Goal: Use online tool/utility: Utilize a website feature to perform a specific function

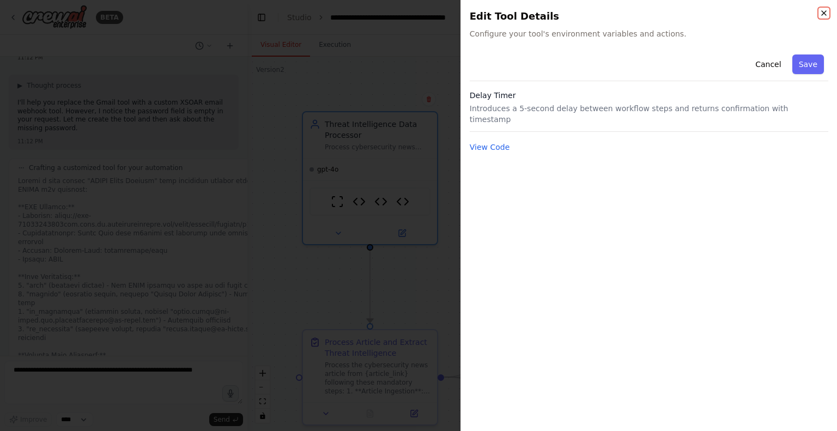
click at [822, 14] on icon "button" at bounding box center [823, 13] width 4 height 4
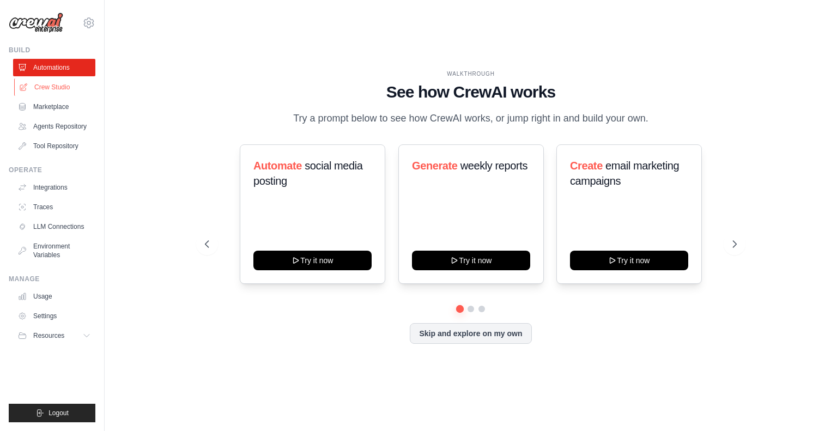
click at [50, 84] on link "Crew Studio" at bounding box center [55, 86] width 82 height 17
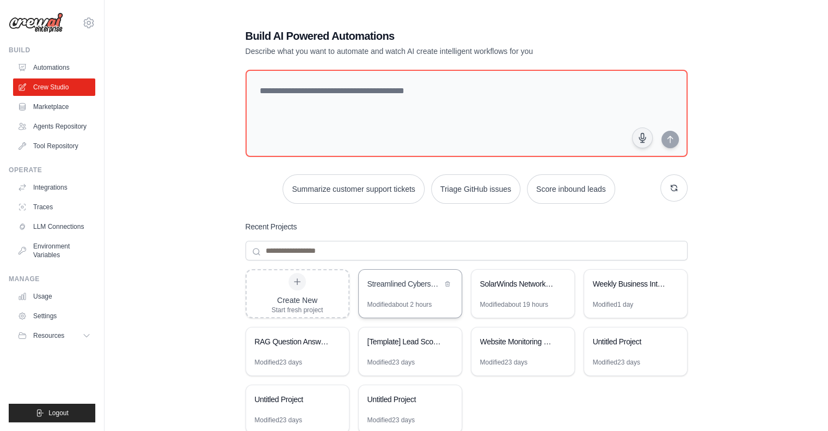
click at [394, 284] on div "Streamlined Cybersecurity Threat Intelligence Analyzer" at bounding box center [405, 283] width 75 height 11
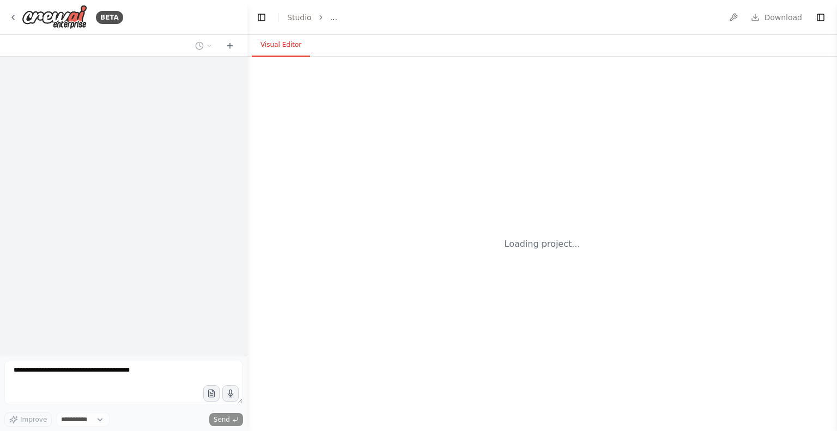
select select "****"
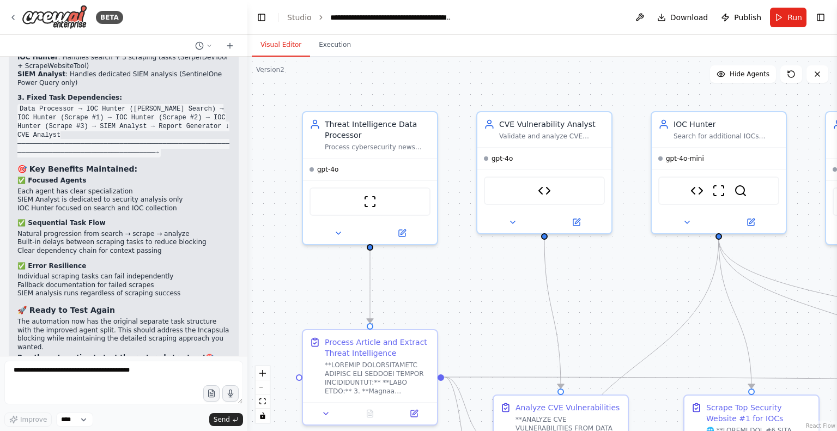
scroll to position [53125, 0]
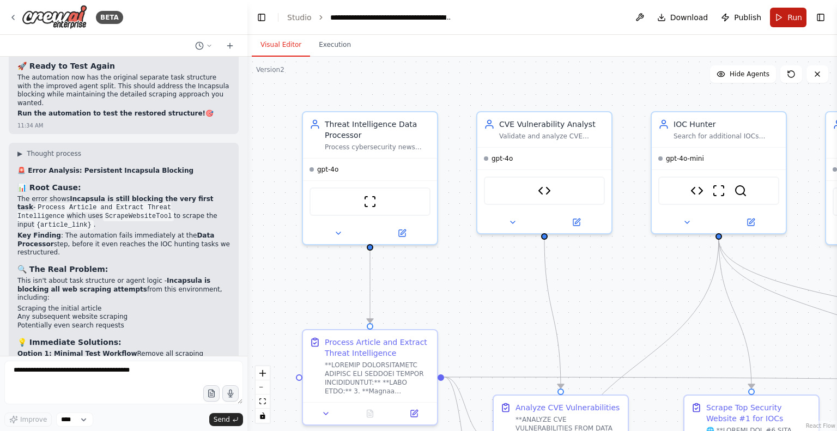
click at [790, 19] on span "Run" at bounding box center [794, 17] width 15 height 11
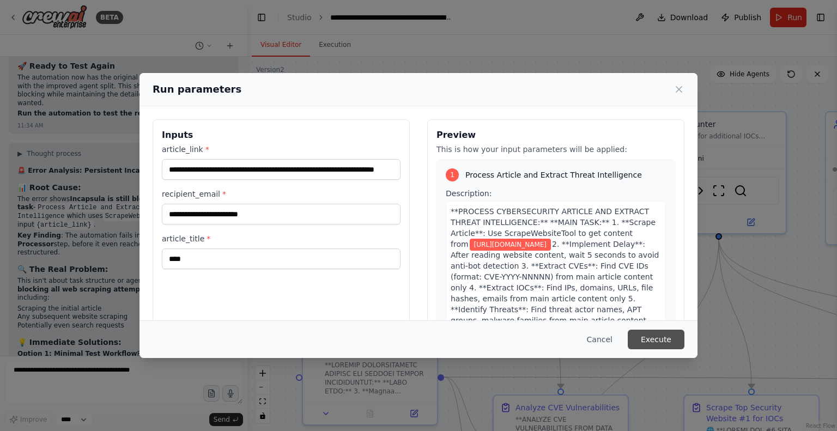
click at [643, 336] on button "Execute" at bounding box center [655, 340] width 57 height 20
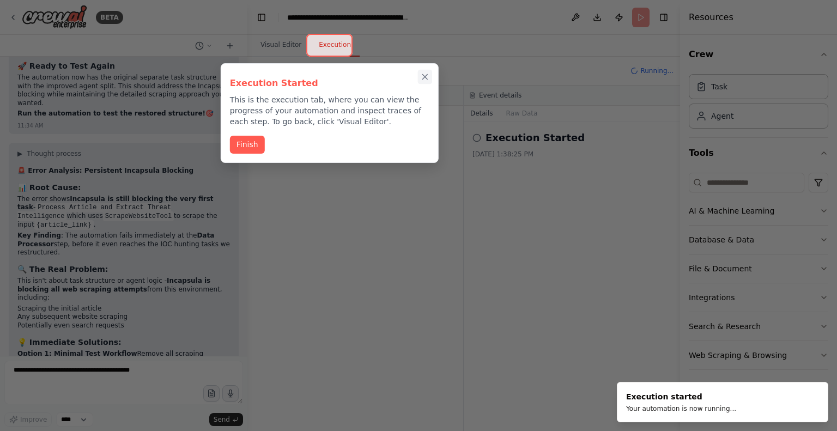
click at [424, 75] on icon "Close walkthrough" at bounding box center [425, 77] width 10 height 10
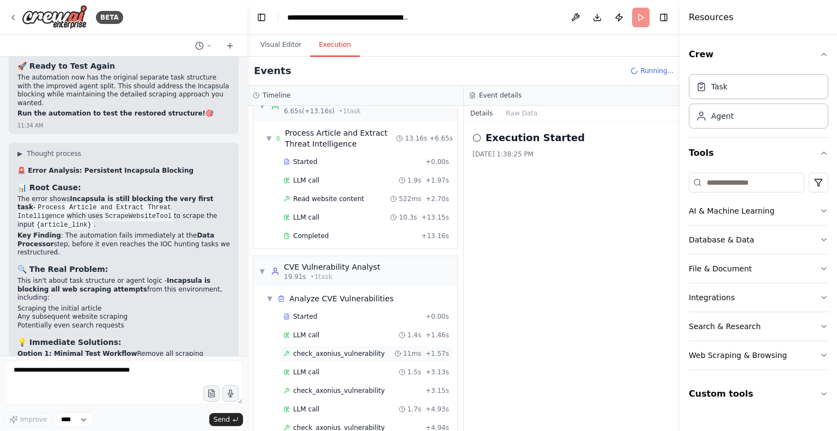
scroll to position [58, 0]
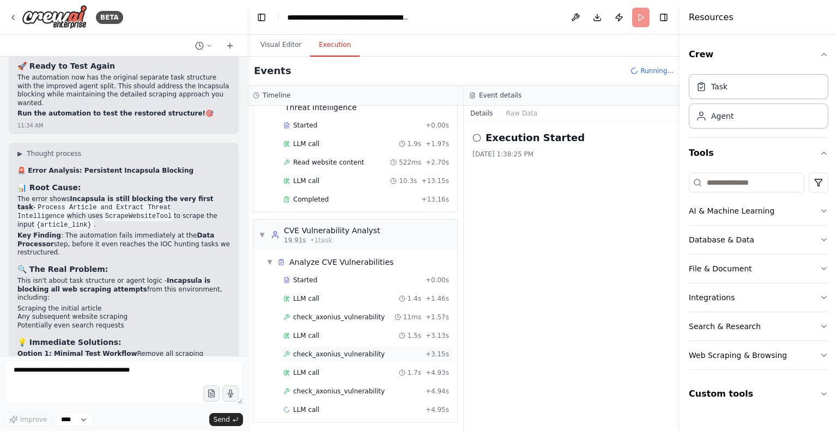
click at [340, 350] on span "check_axonius_vulnerability" at bounding box center [339, 354] width 92 height 9
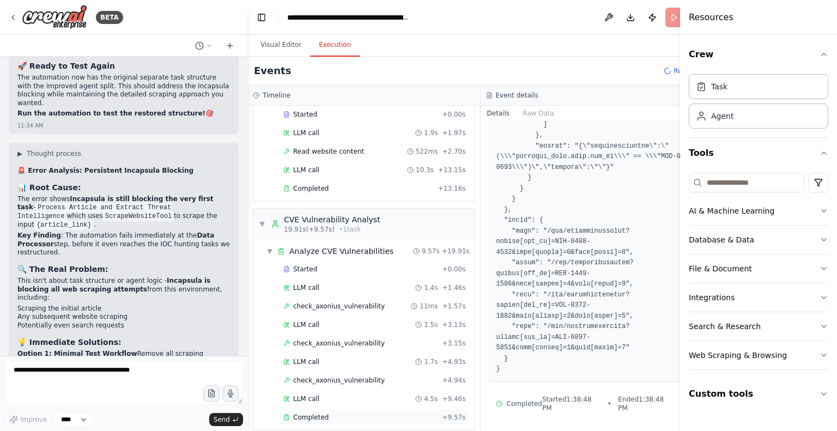
scroll to position [69, 0]
click at [322, 184] on span "Completed" at bounding box center [310, 188] width 35 height 9
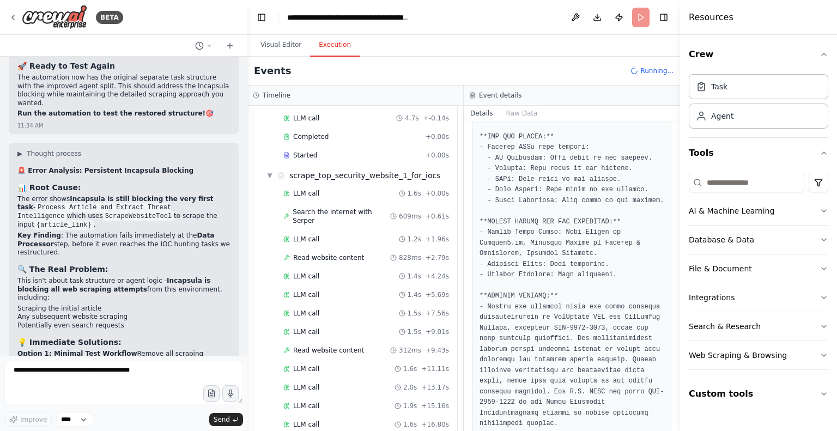
scroll to position [553, 0]
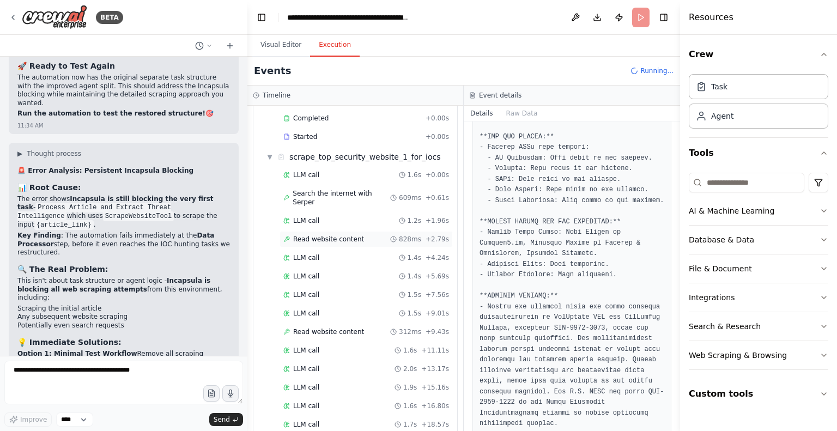
click at [336, 235] on span "Read website content" at bounding box center [328, 239] width 71 height 9
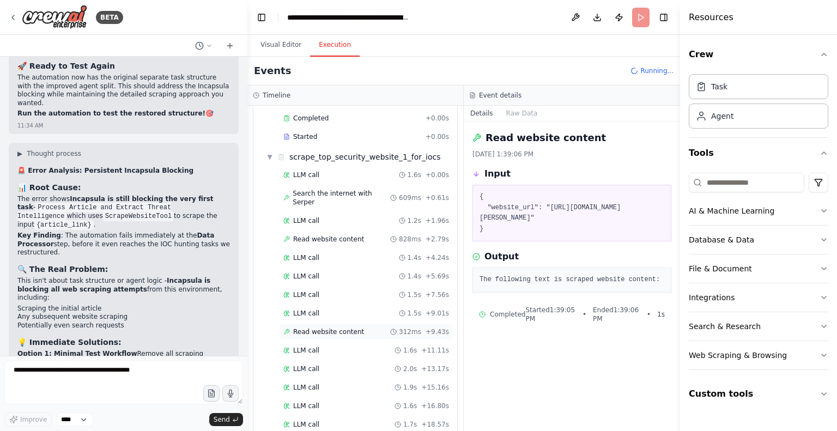
click at [343, 327] on span "Read website content" at bounding box center [328, 331] width 71 height 9
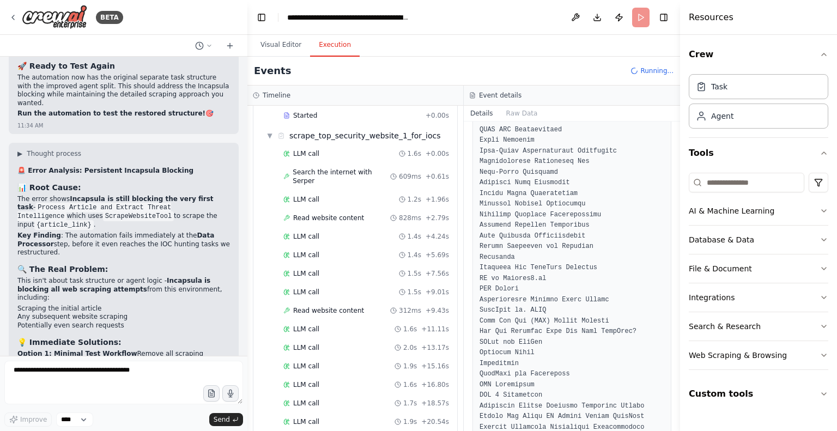
scroll to position [572, 0]
click at [326, 215] on span "Read website content" at bounding box center [328, 219] width 71 height 9
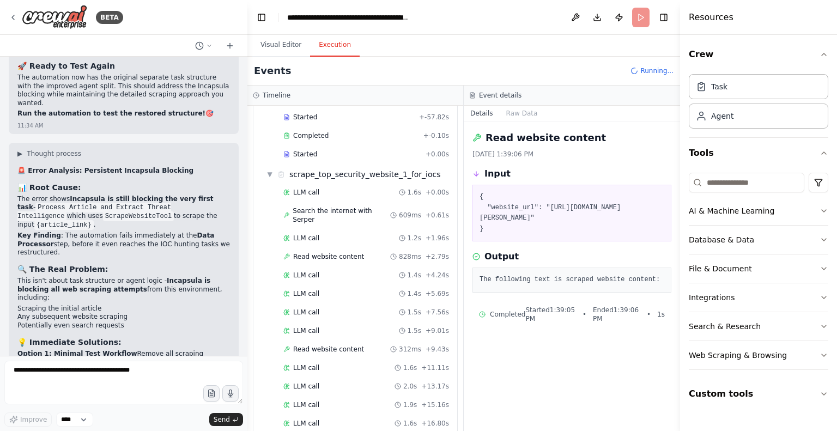
scroll to position [609, 0]
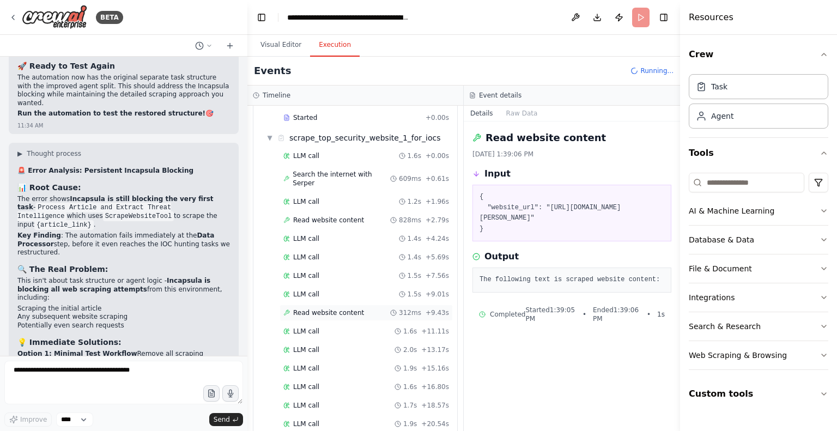
click at [336, 308] on span "Read website content" at bounding box center [328, 312] width 71 height 9
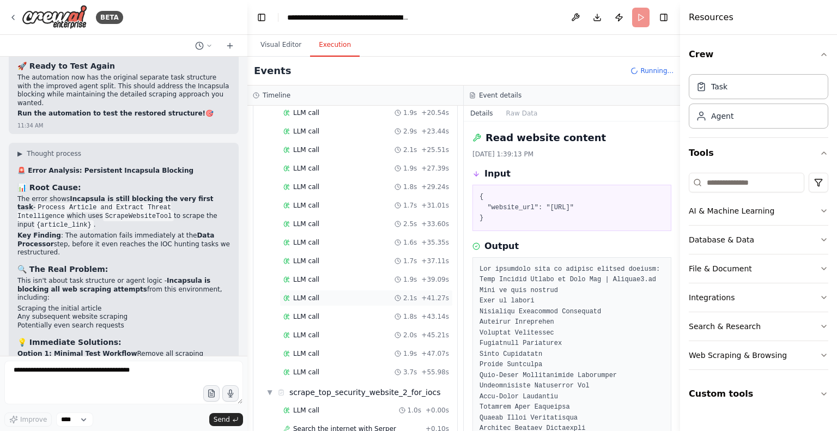
scroll to position [1030, 0]
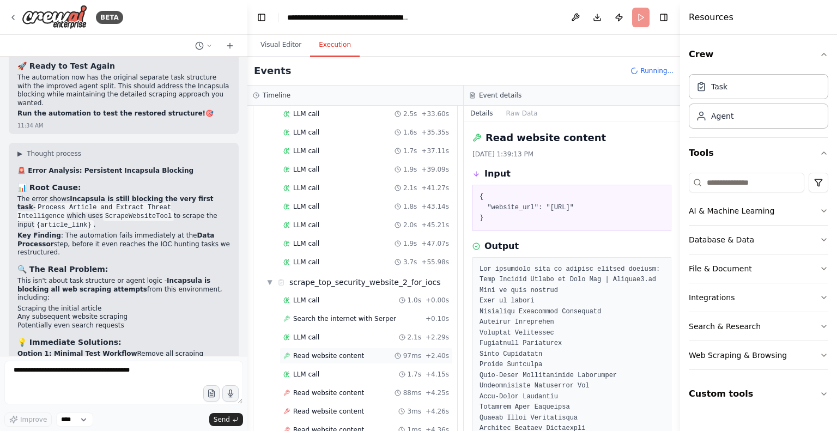
click at [341, 351] on span "Read website content" at bounding box center [328, 355] width 71 height 9
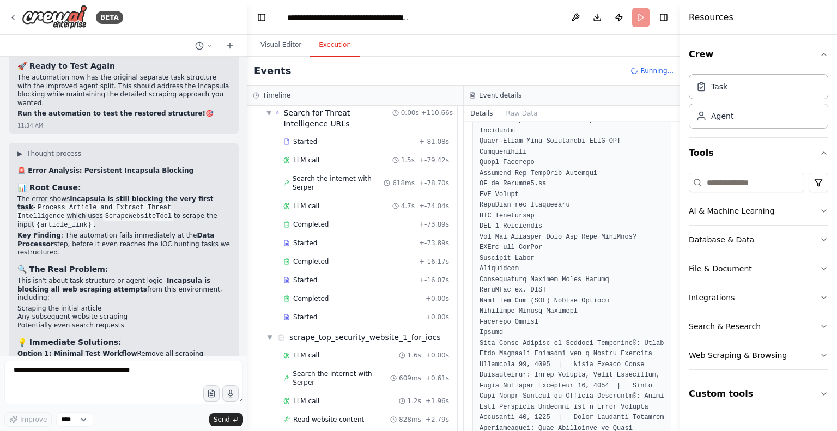
scroll to position [412, 0]
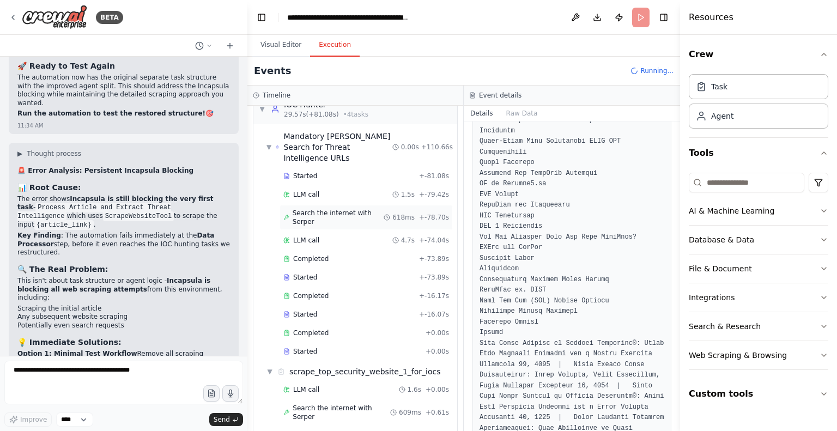
click at [331, 209] on span "Search the internet with Serper" at bounding box center [338, 217] width 92 height 17
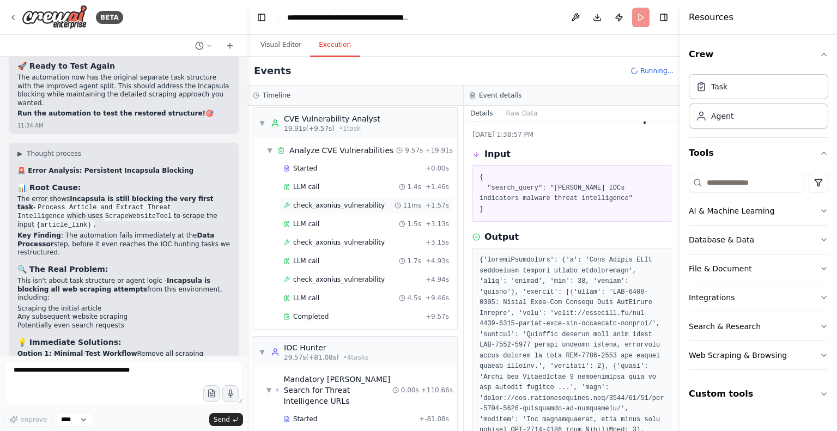
scroll to position [0, 0]
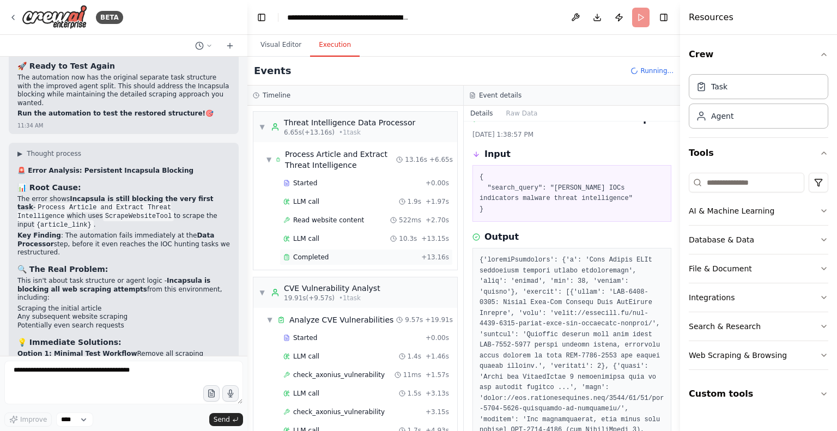
click at [314, 257] on span "Completed" at bounding box center [310, 257] width 35 height 9
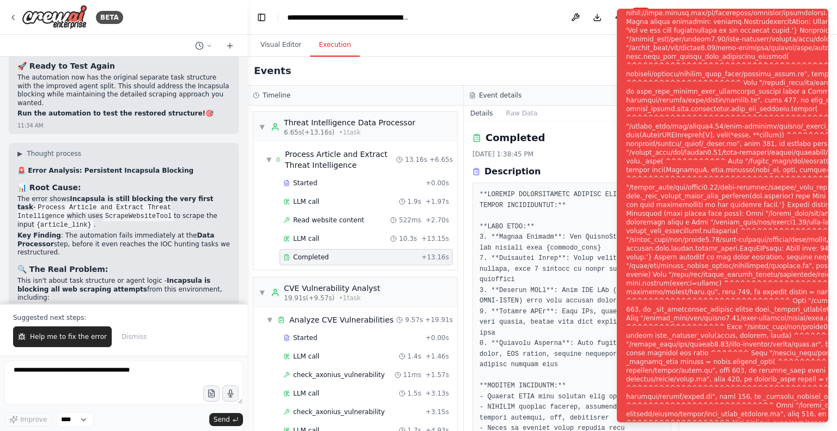
scroll to position [70, 0]
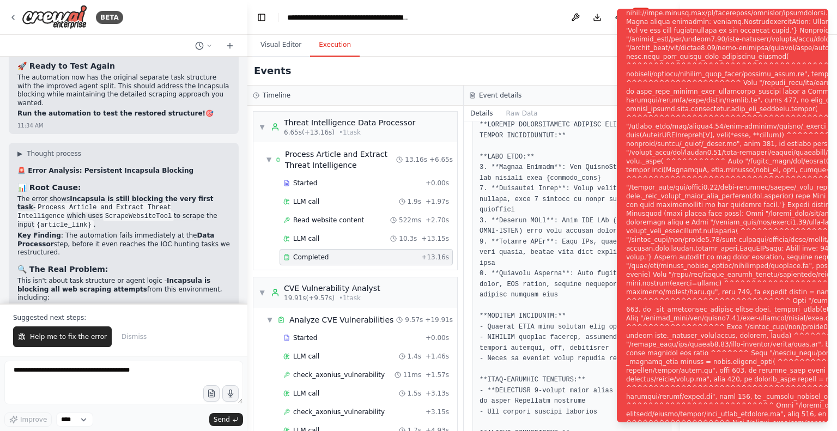
click at [550, 68] on div "Events" at bounding box center [463, 71] width 432 height 29
click at [590, 49] on div "Visual Editor Execution" at bounding box center [463, 46] width 432 height 22
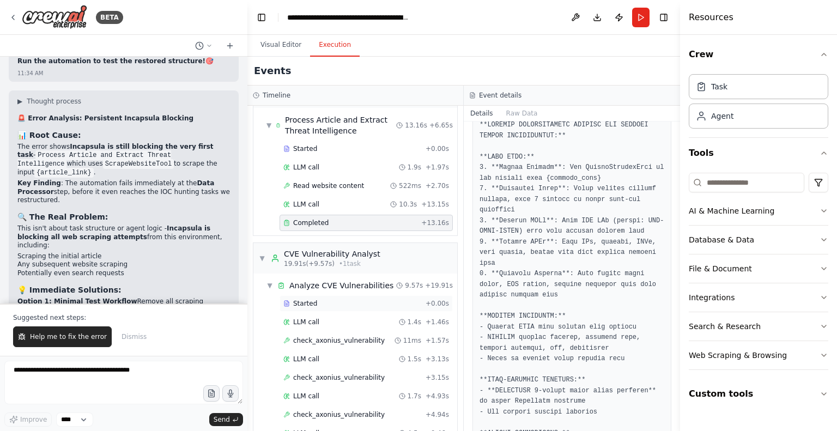
scroll to position [0, 0]
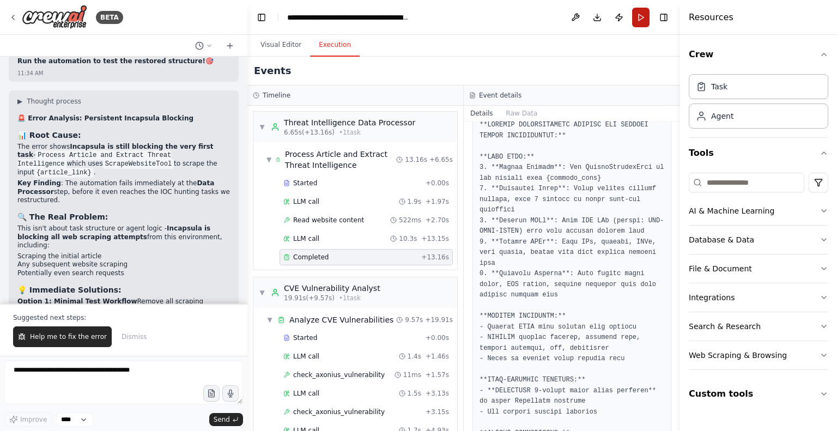
click at [640, 20] on button "Run" at bounding box center [640, 18] width 17 height 20
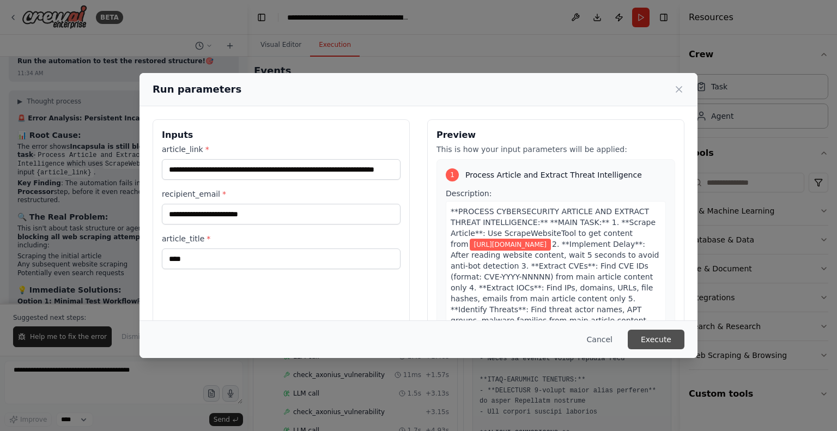
click at [658, 341] on button "Execute" at bounding box center [655, 340] width 57 height 20
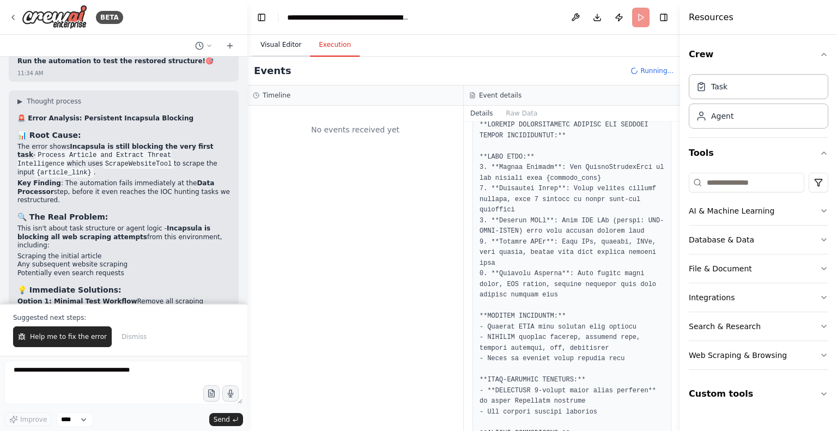
click at [273, 52] on button "Visual Editor" at bounding box center [281, 45] width 58 height 23
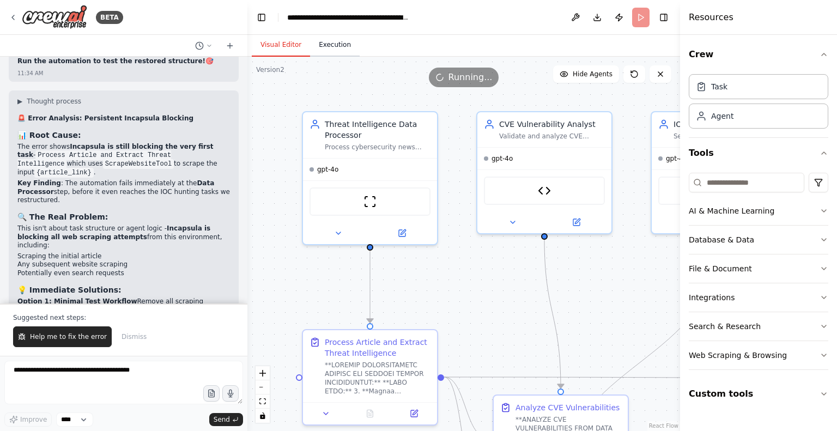
click at [327, 48] on button "Execution" at bounding box center [335, 45] width 50 height 23
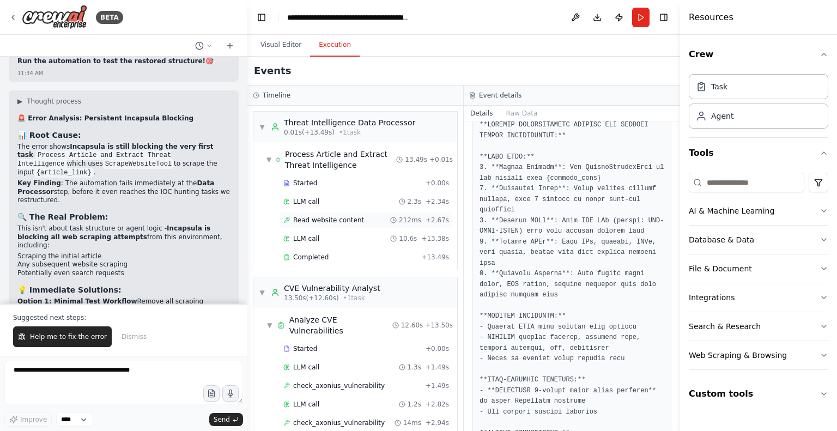
click at [329, 220] on span "Read website content" at bounding box center [328, 220] width 71 height 9
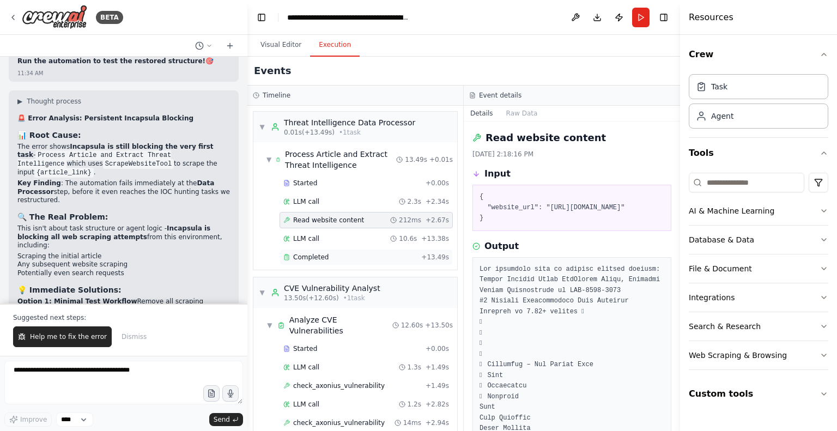
click at [319, 257] on span "Completed" at bounding box center [310, 257] width 35 height 9
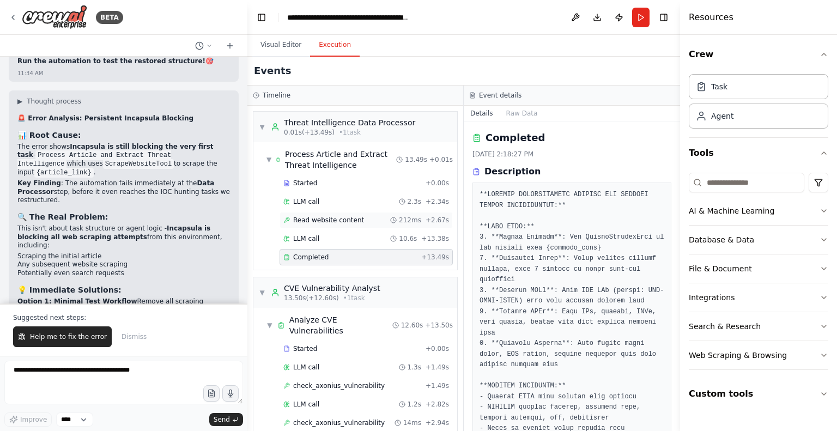
click at [333, 217] on span "Read website content" at bounding box center [328, 220] width 71 height 9
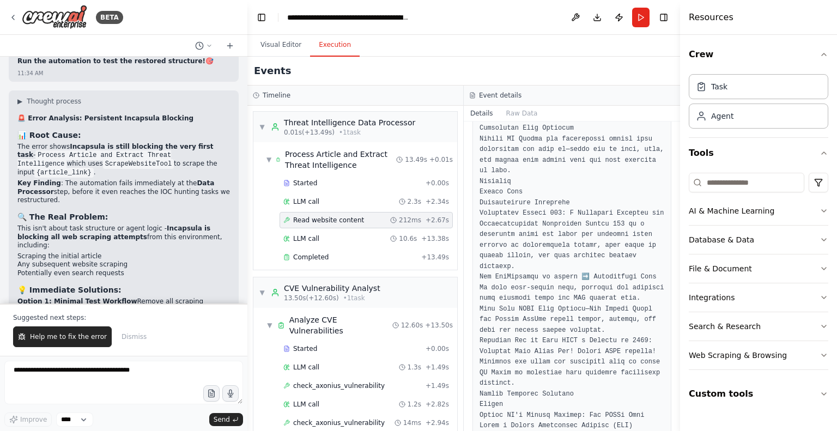
scroll to position [2234, 0]
click at [643, 16] on button "Run" at bounding box center [640, 18] width 17 height 20
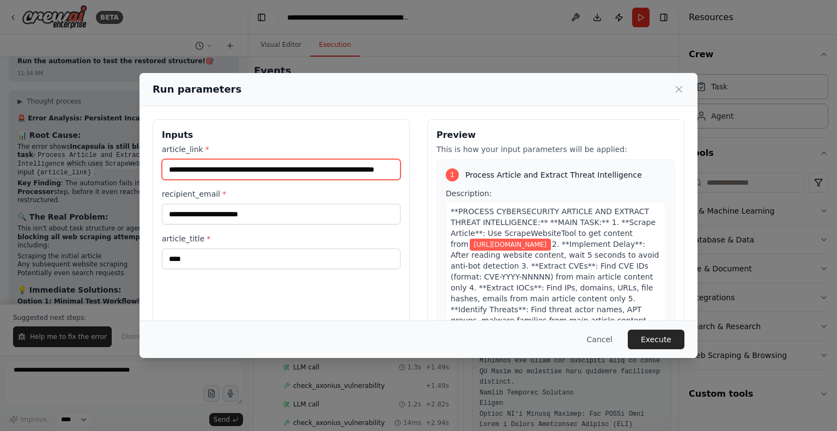
click at [253, 169] on input "**********" at bounding box center [281, 169] width 239 height 21
paste input "text"
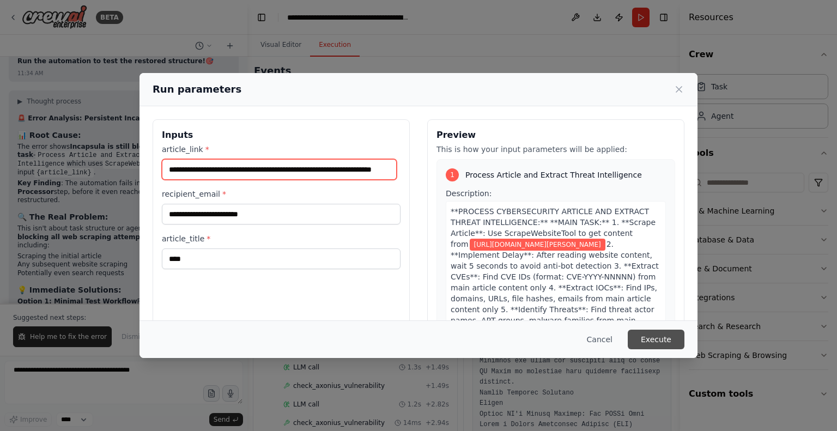
type input "**********"
click at [655, 339] on button "Execute" at bounding box center [655, 340] width 57 height 20
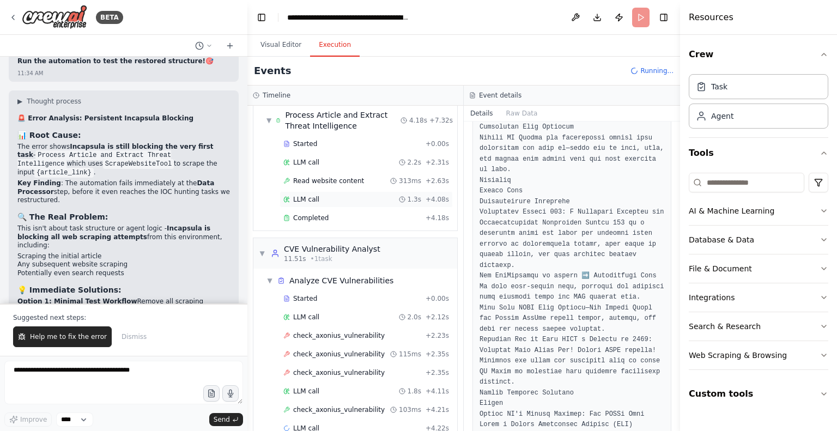
scroll to position [58, 0]
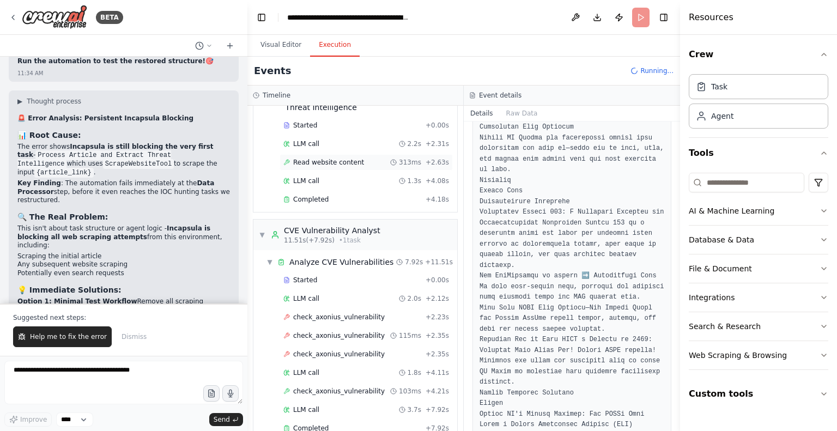
click at [321, 158] on span "Read website content" at bounding box center [328, 162] width 71 height 9
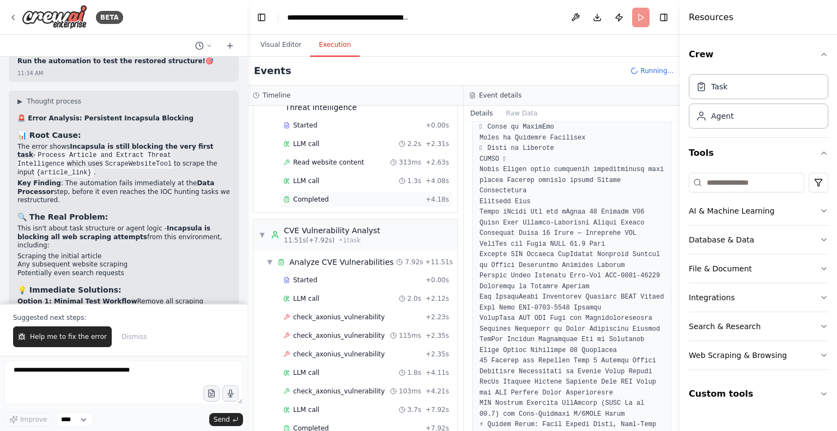
click at [312, 198] on span "Completed" at bounding box center [310, 199] width 35 height 9
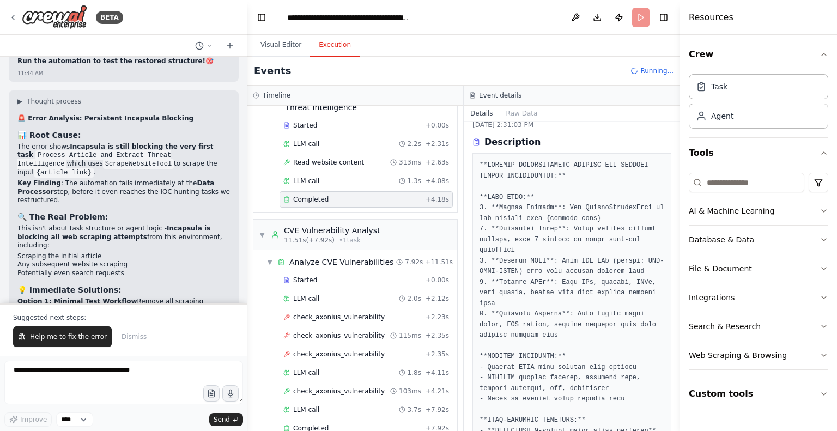
scroll to position [5, 0]
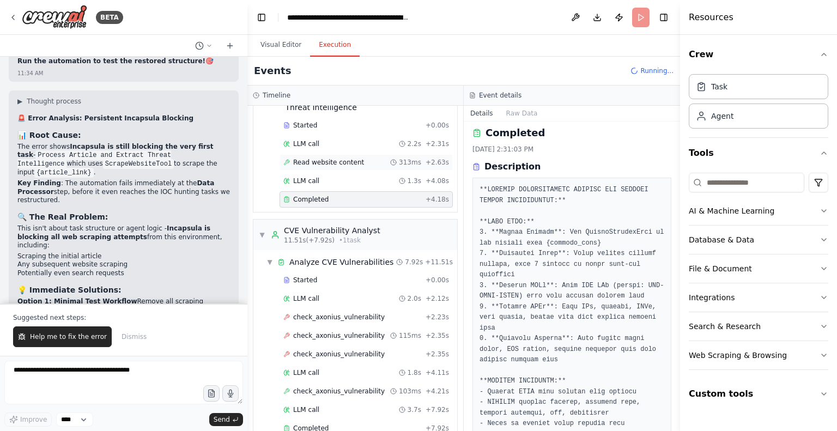
click at [346, 161] on span "Read website content" at bounding box center [328, 162] width 71 height 9
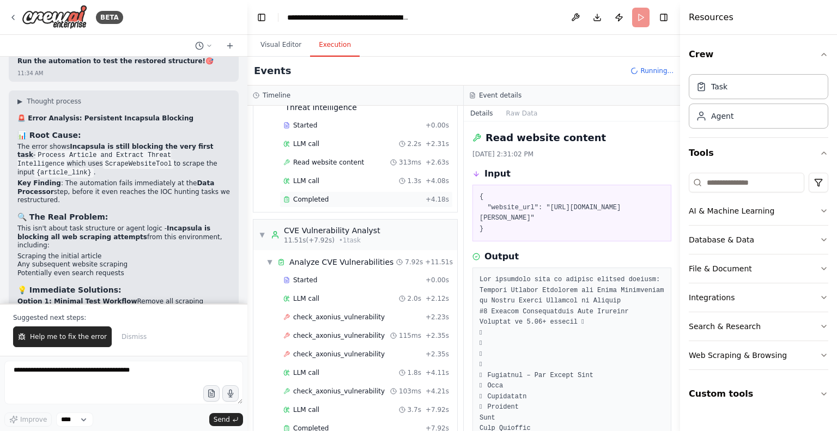
click at [323, 202] on span "Completed" at bounding box center [310, 199] width 35 height 9
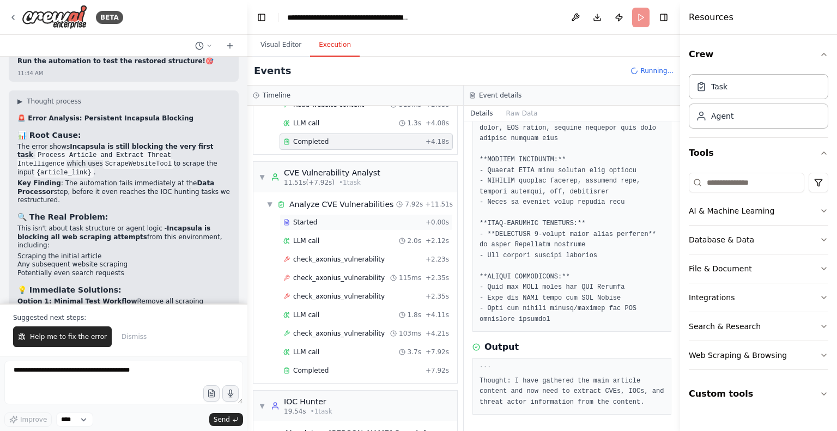
scroll to position [126, 0]
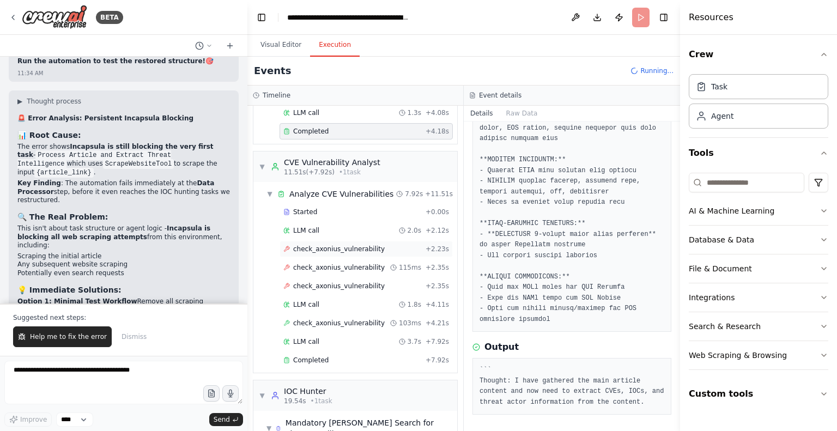
click at [319, 252] on div "check_axonius_vulnerability + 2.23s" at bounding box center [365, 249] width 173 height 16
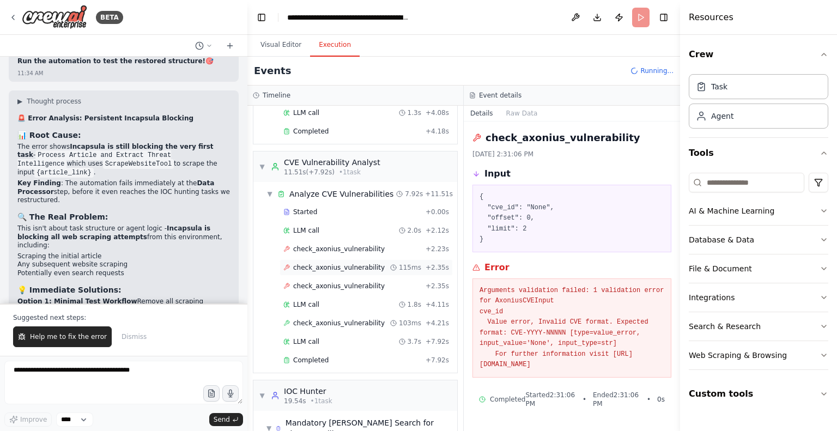
click at [329, 264] on span "check_axonius_vulnerability" at bounding box center [339, 267] width 92 height 9
click at [324, 320] on span "check_axonius_vulnerability" at bounding box center [339, 323] width 92 height 9
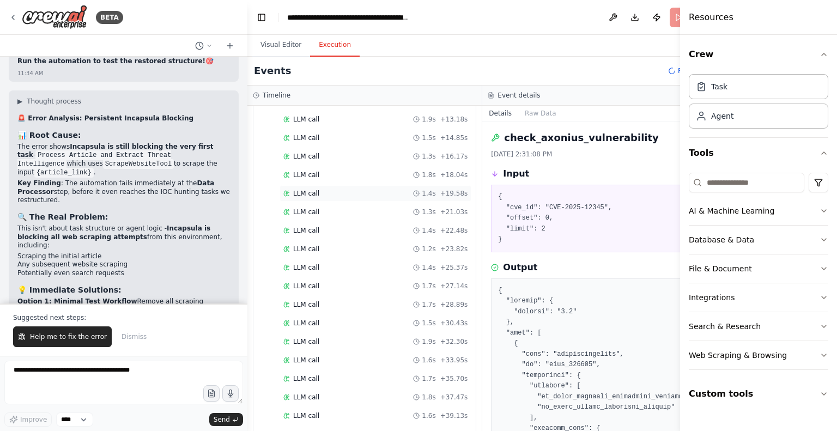
scroll to position [643, 0]
